Goal: Task Accomplishment & Management: Manage account settings

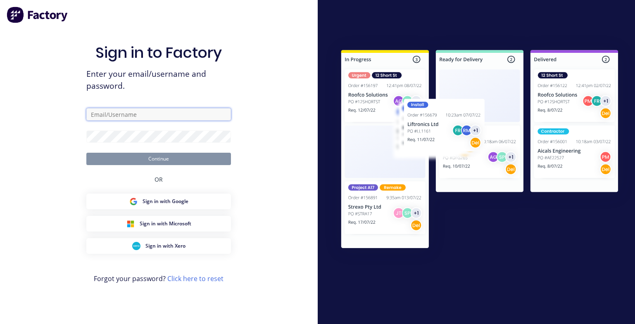
type input "rachel@signupwa.com.au"
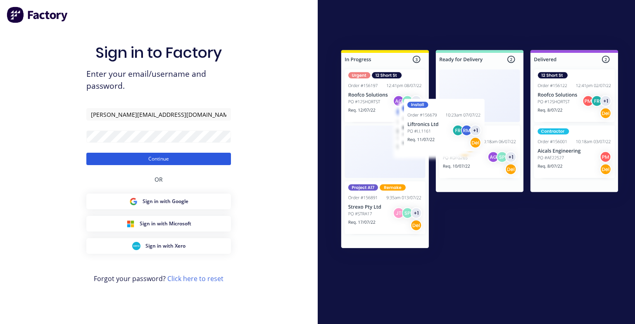
click at [133, 160] on button "Continue" at bounding box center [158, 159] width 145 height 12
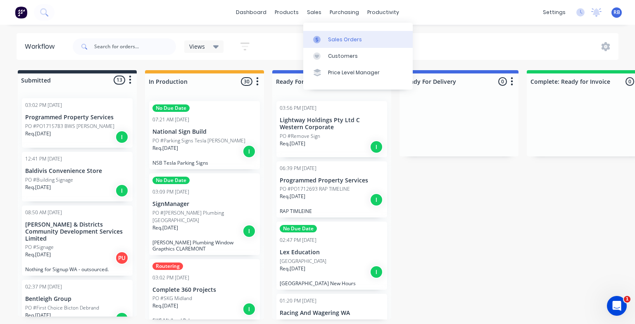
click at [344, 43] on div "Sales Orders" at bounding box center [345, 39] width 34 height 7
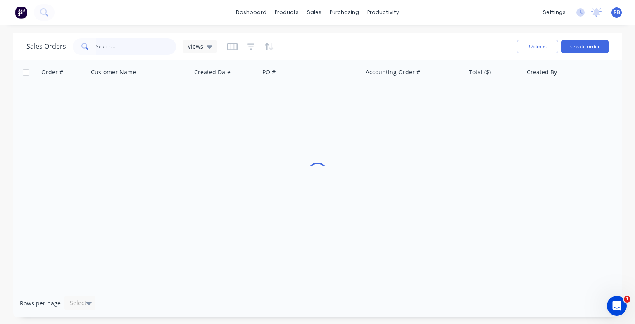
click at [114, 48] on input "text" at bounding box center [136, 46] width 81 height 17
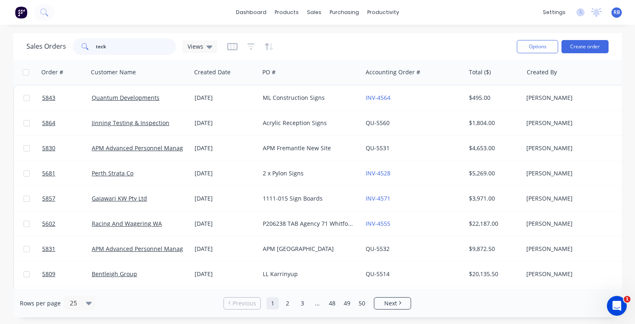
type input "teck"
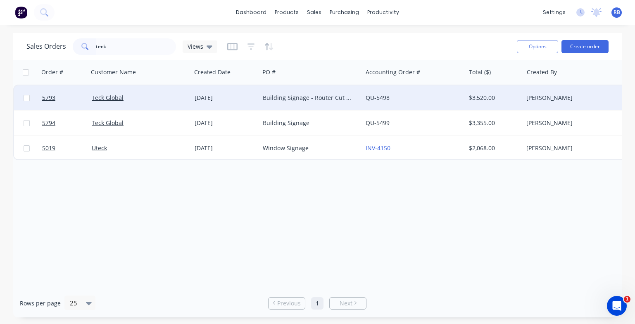
click at [296, 99] on div "Building Signage - Router Cut ACM" at bounding box center [309, 98] width 92 height 8
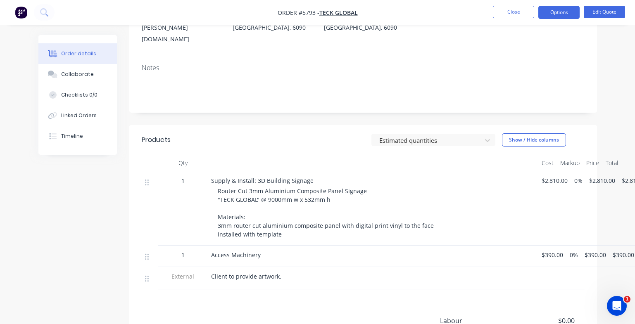
scroll to position [144, 0]
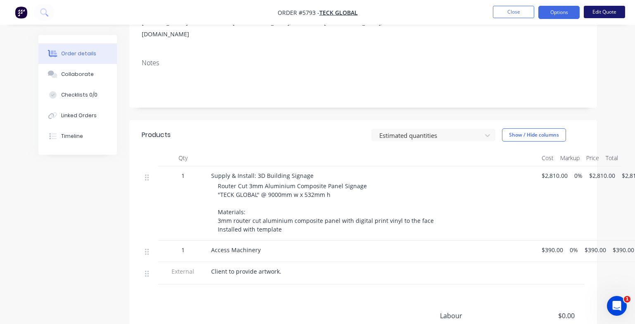
click at [607, 14] on button "Edit Quote" at bounding box center [604, 12] width 41 height 12
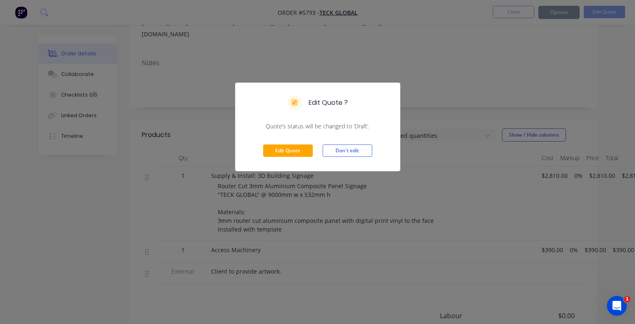
click at [292, 144] on div "Edit Quote Don't edit" at bounding box center [318, 151] width 164 height 40
click at [275, 155] on button "Edit Quote" at bounding box center [288, 151] width 50 height 12
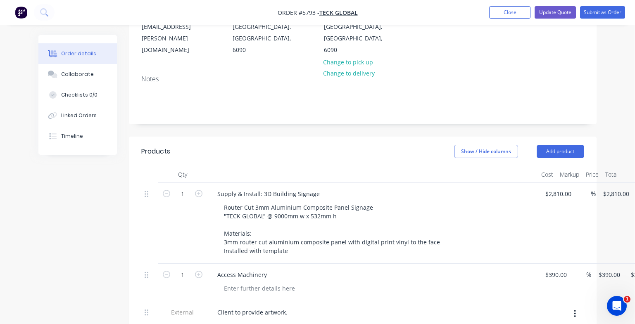
scroll to position [164, 0]
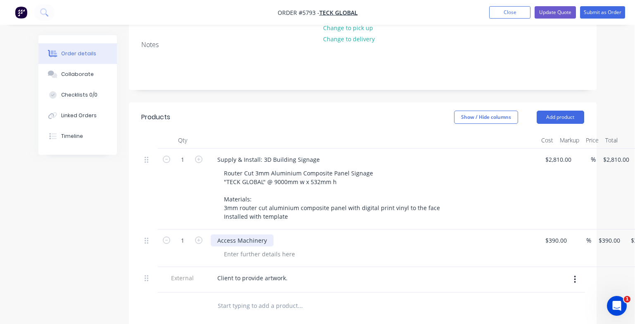
click at [266, 235] on div "Access Machinery" at bounding box center [242, 241] width 63 height 12
click at [563, 230] on div "1 Access Machinery - PROVIDED BY TECK GLOBAL 390 390 % $390.00 $390.00 $390.00 …" at bounding box center [362, 249] width 443 height 38
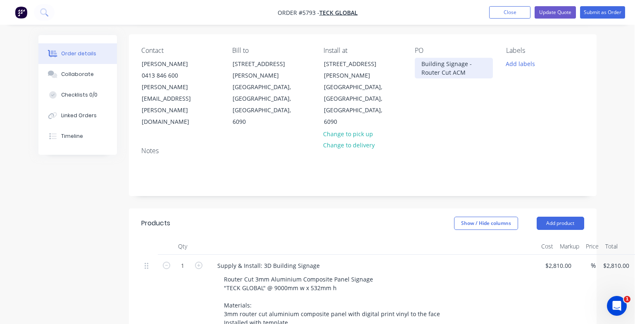
type input "$0.00"
click at [465, 67] on div "Building Signage - Router Cut ACM" at bounding box center [454, 68] width 78 height 21
click at [422, 63] on div "Building Signage - Router Cut ACM" at bounding box center [454, 68] width 78 height 21
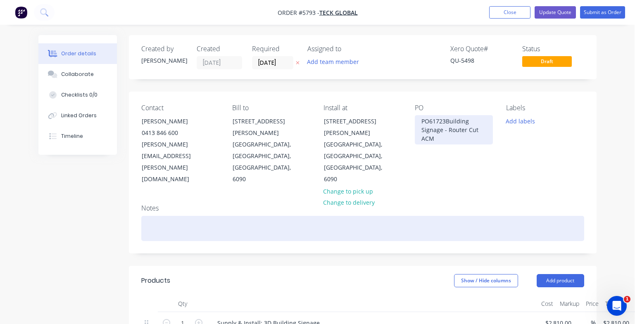
scroll to position [0, 0]
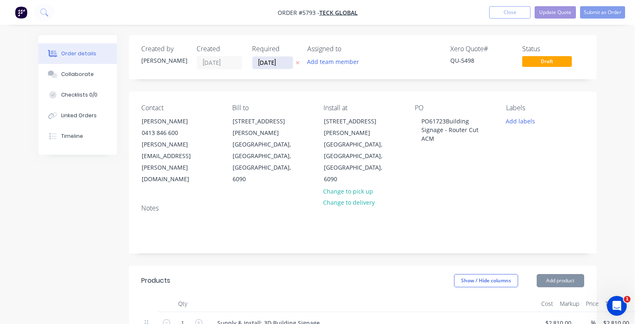
click at [269, 62] on input "24/09/25" at bounding box center [272, 63] width 40 height 12
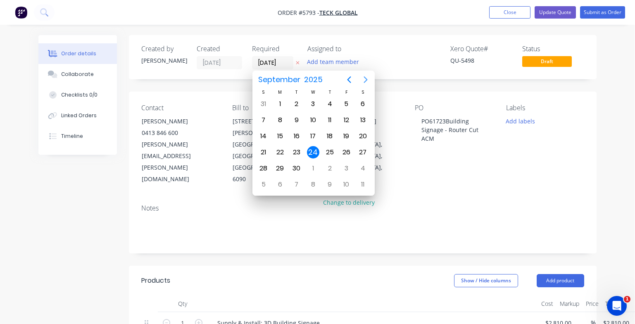
click at [365, 83] on icon "Next page" at bounding box center [366, 80] width 10 height 10
click at [310, 116] on div "5" at bounding box center [313, 120] width 12 height 12
type input "05/11/25"
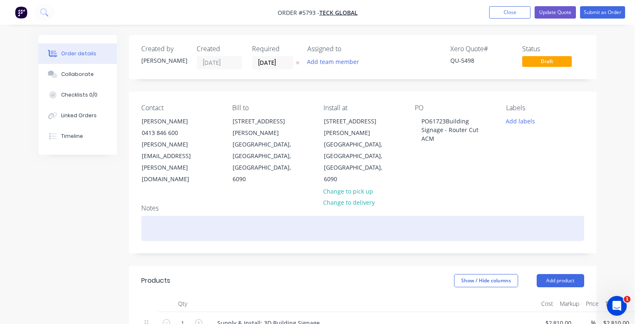
click at [204, 216] on div at bounding box center [362, 228] width 443 height 25
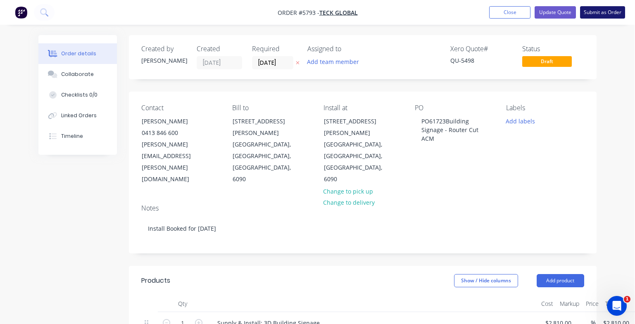
click at [602, 13] on button "Submit as Order" at bounding box center [602, 12] width 45 height 12
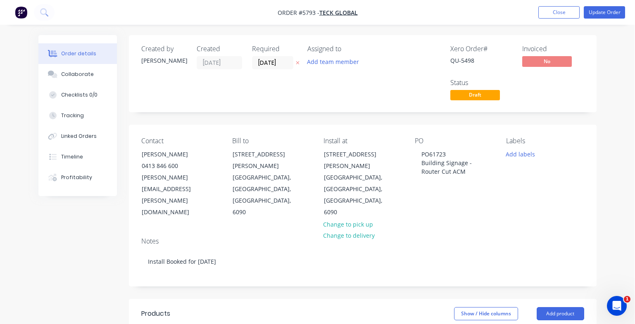
type input "$2,810.00"
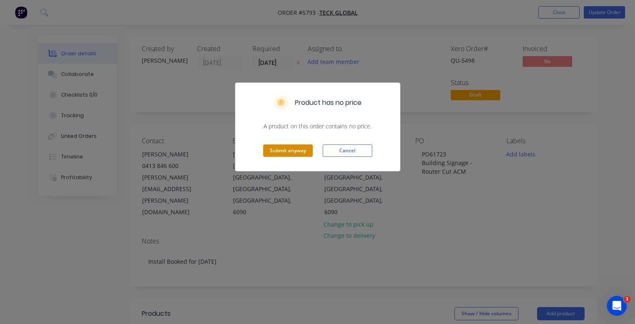
click at [280, 148] on button "Submit anyway" at bounding box center [288, 151] width 50 height 12
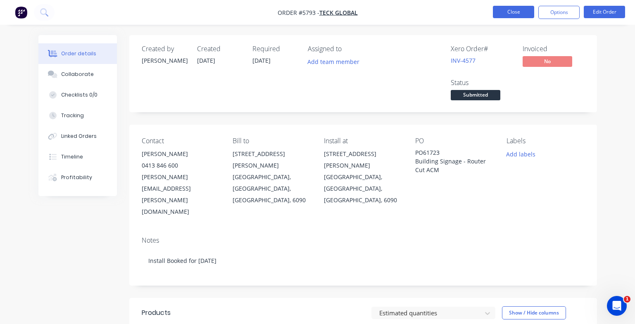
click at [507, 7] on button "Close" at bounding box center [513, 12] width 41 height 12
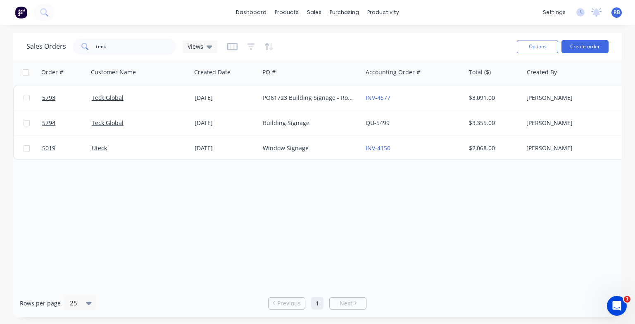
click at [617, 12] on span "RB" at bounding box center [617, 12] width 7 height 7
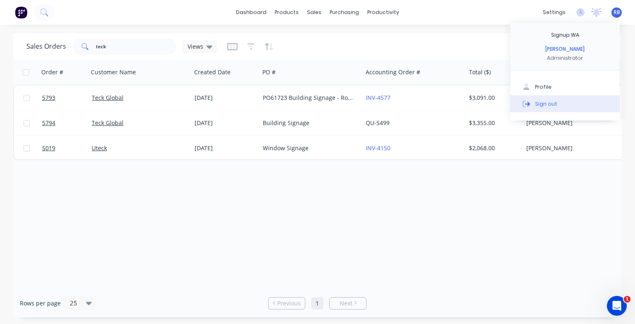
click at [546, 102] on div "Sign out" at bounding box center [546, 103] width 22 height 7
